Goal: Use online tool/utility: Utilize a website feature to perform a specific function

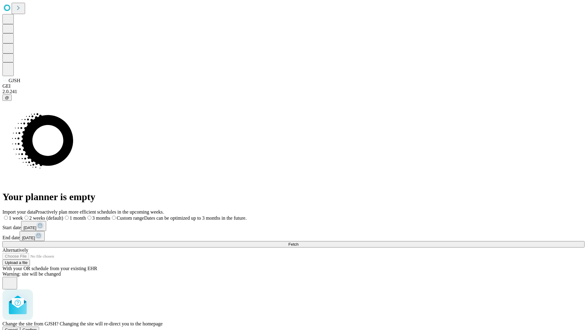
click at [37, 328] on span "Confirm" at bounding box center [30, 330] width 14 height 5
click at [19, 215] on label "1 week" at bounding box center [10, 217] width 17 height 5
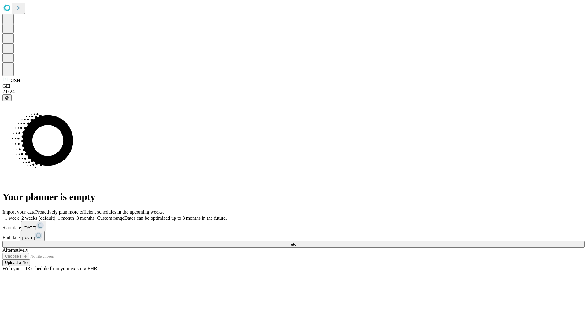
click at [298, 242] on span "Fetch" at bounding box center [293, 244] width 10 height 5
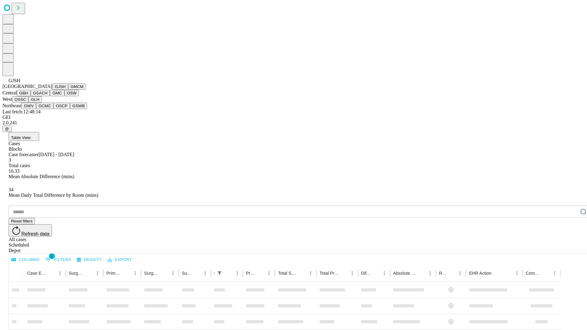
click at [68, 90] on button "GMCM" at bounding box center [77, 86] width 18 height 6
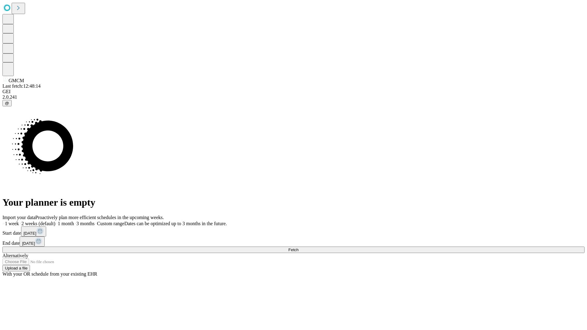
click at [19, 221] on label "1 week" at bounding box center [10, 223] width 17 height 5
click at [298, 248] on span "Fetch" at bounding box center [293, 250] width 10 height 5
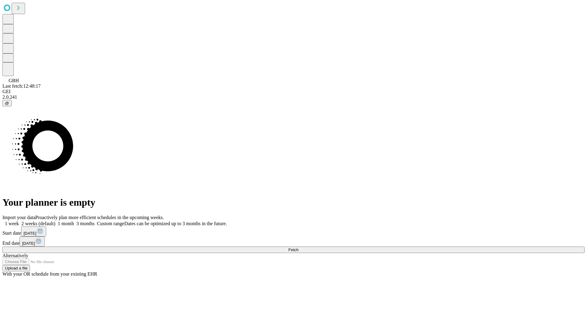
click at [19, 221] on label "1 week" at bounding box center [10, 223] width 17 height 5
click at [298, 248] on span "Fetch" at bounding box center [293, 250] width 10 height 5
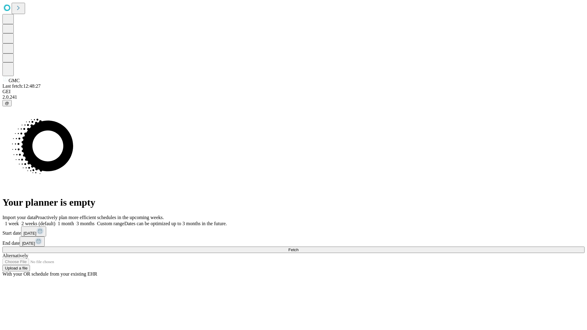
click at [298, 248] on span "Fetch" at bounding box center [293, 250] width 10 height 5
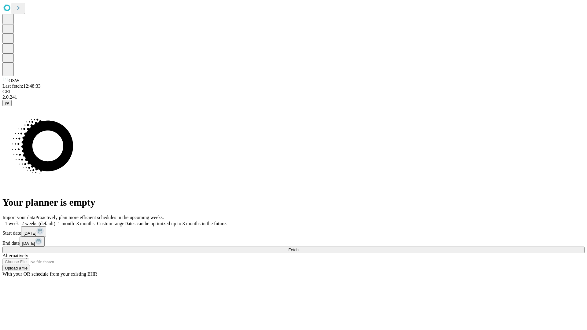
click at [19, 221] on label "1 week" at bounding box center [10, 223] width 17 height 5
click at [298, 248] on span "Fetch" at bounding box center [293, 250] width 10 height 5
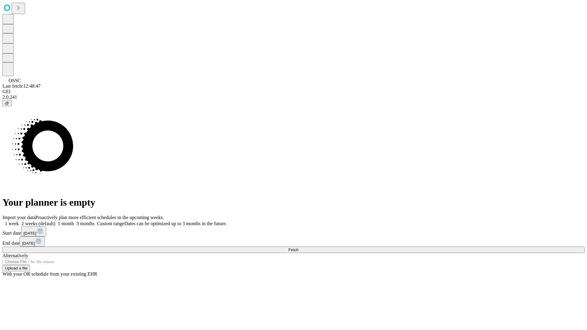
click at [19, 221] on label "1 week" at bounding box center [10, 223] width 17 height 5
click at [298, 248] on span "Fetch" at bounding box center [293, 250] width 10 height 5
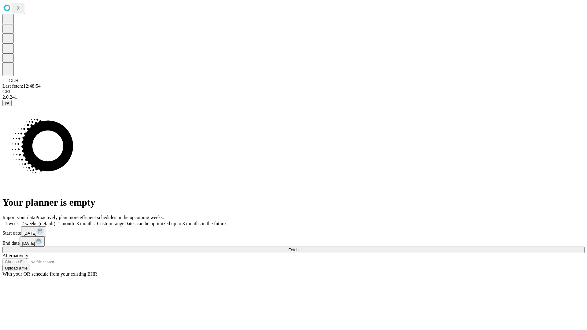
click at [19, 221] on label "1 week" at bounding box center [10, 223] width 17 height 5
click at [298, 248] on span "Fetch" at bounding box center [293, 250] width 10 height 5
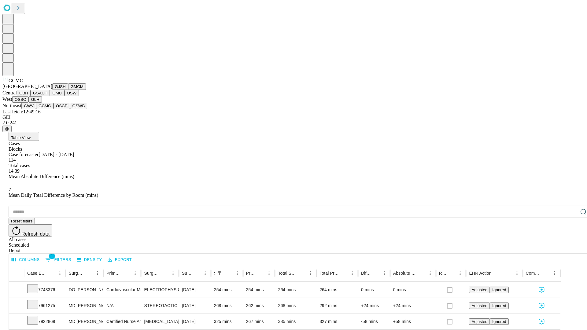
click at [53, 109] on button "OSCP" at bounding box center [61, 106] width 17 height 6
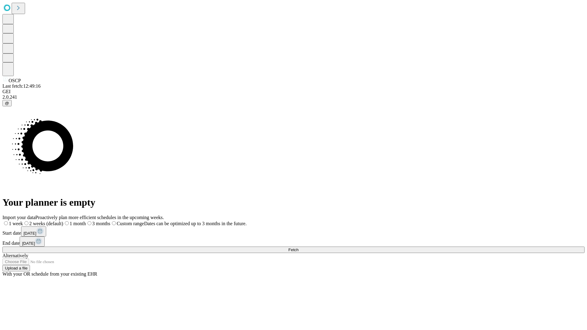
click at [23, 221] on label "1 week" at bounding box center [12, 223] width 20 height 5
click at [298, 248] on span "Fetch" at bounding box center [293, 250] width 10 height 5
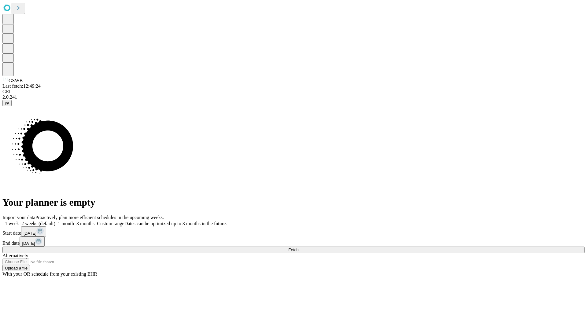
click at [19, 221] on label "1 week" at bounding box center [10, 223] width 17 height 5
click at [298, 248] on span "Fetch" at bounding box center [293, 250] width 10 height 5
